Goal: Task Accomplishment & Management: Use online tool/utility

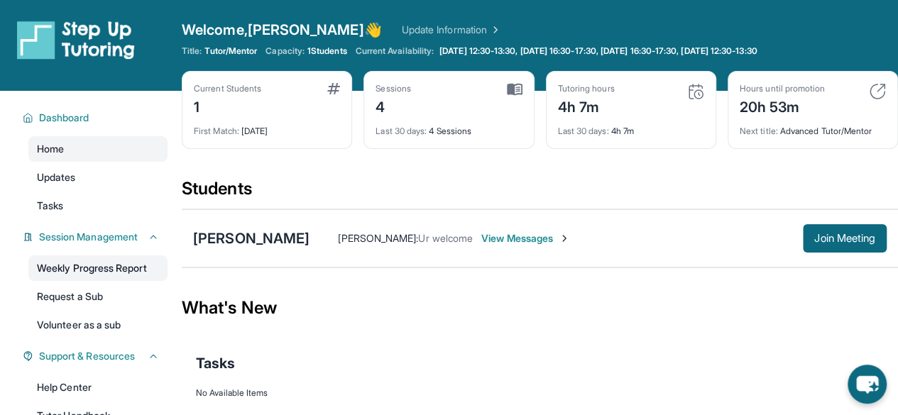
click at [97, 269] on link "Weekly Progress Report" at bounding box center [97, 269] width 139 height 26
drag, startPoint x: 263, startPoint y: 31, endPoint x: 300, endPoint y: 31, distance: 36.9
click at [263, 31] on span "Welcome, [PERSON_NAME]" at bounding box center [282, 30] width 200 height 20
